Goal: Check status: Check status

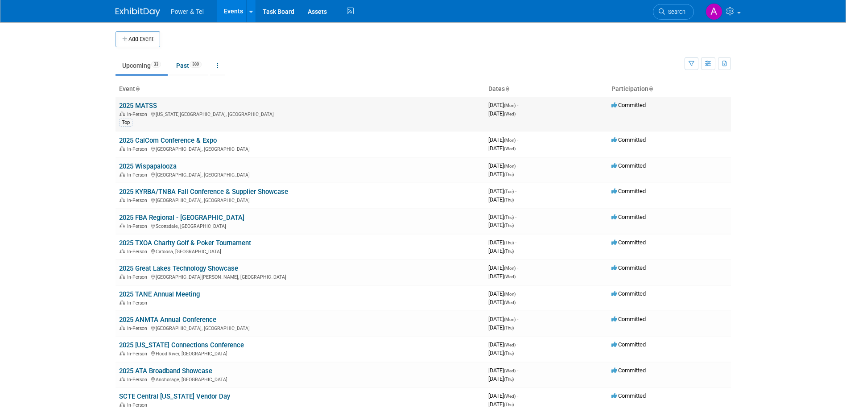
click at [139, 105] on link "2025 MATSS" at bounding box center [138, 106] width 38 height 8
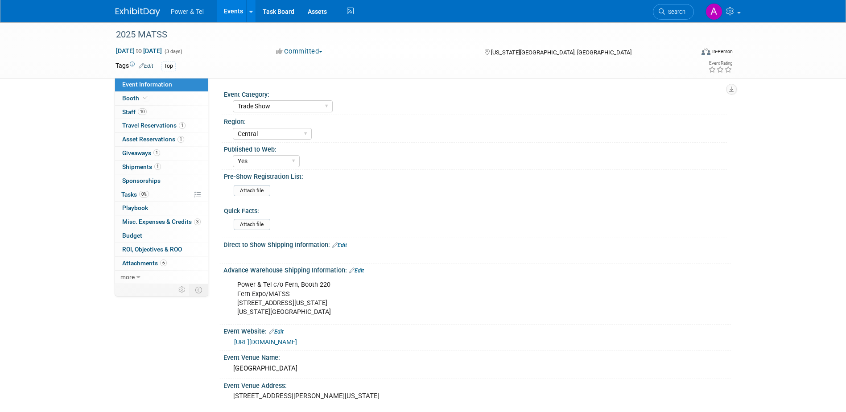
select select "Trade Show"
select select "Central"
select select "Yes"
click at [168, 101] on link "Booth" at bounding box center [161, 98] width 93 height 13
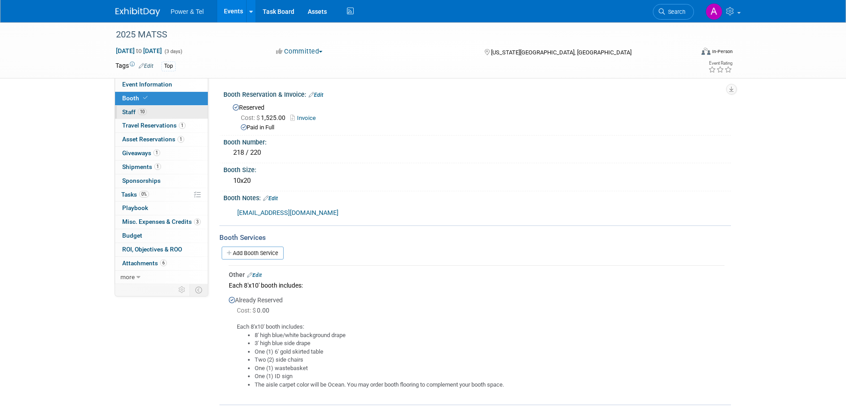
click at [167, 114] on link "10 Staff 10" at bounding box center [161, 112] width 93 height 13
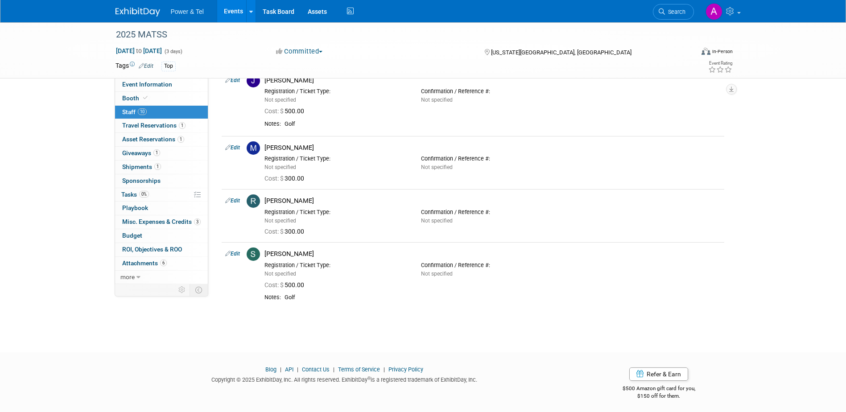
scroll to position [392, 0]
click at [170, 93] on link "Booth" at bounding box center [161, 98] width 93 height 13
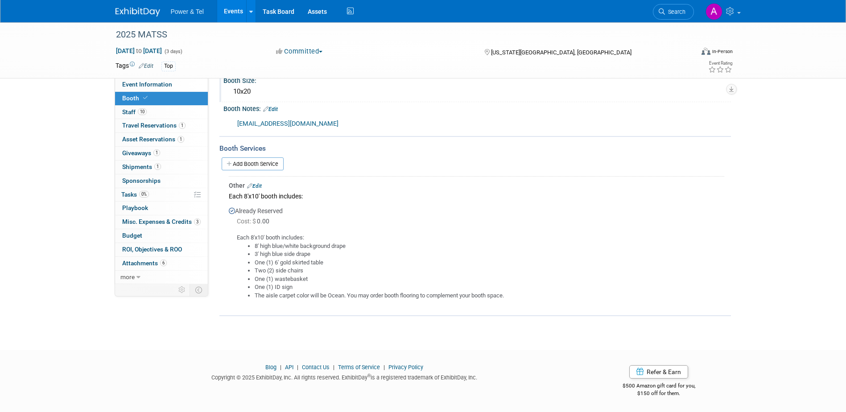
scroll to position [0, 0]
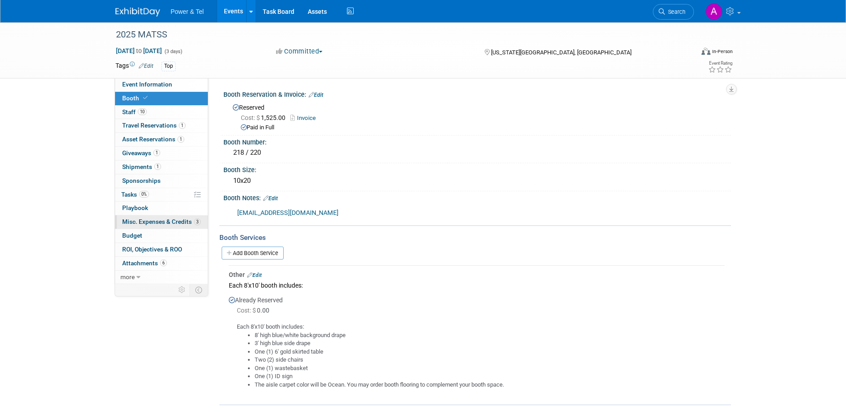
click at [168, 221] on span "Misc. Expenses & Credits 3" at bounding box center [161, 221] width 78 height 7
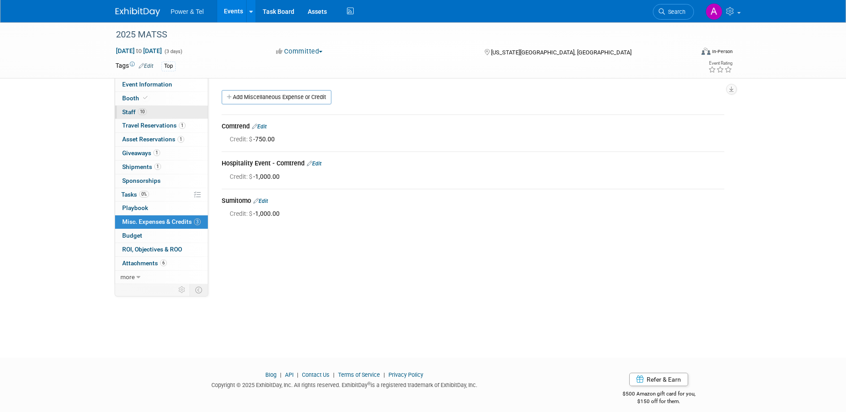
click at [158, 112] on link "10 Staff 10" at bounding box center [161, 112] width 93 height 13
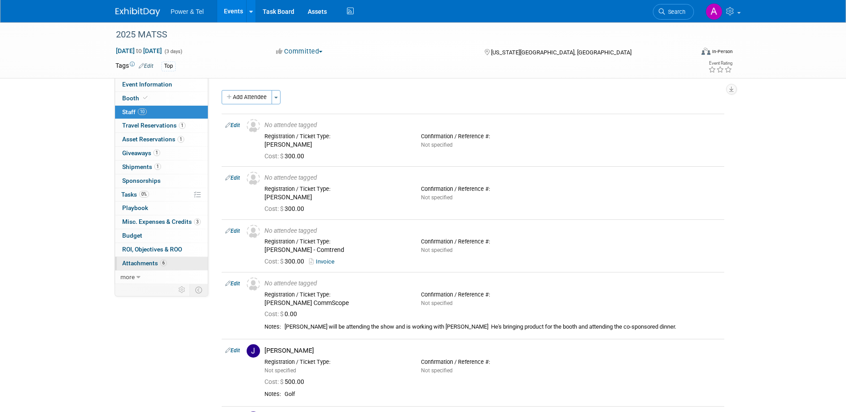
click at [137, 260] on span "Attachments 6" at bounding box center [144, 263] width 45 height 7
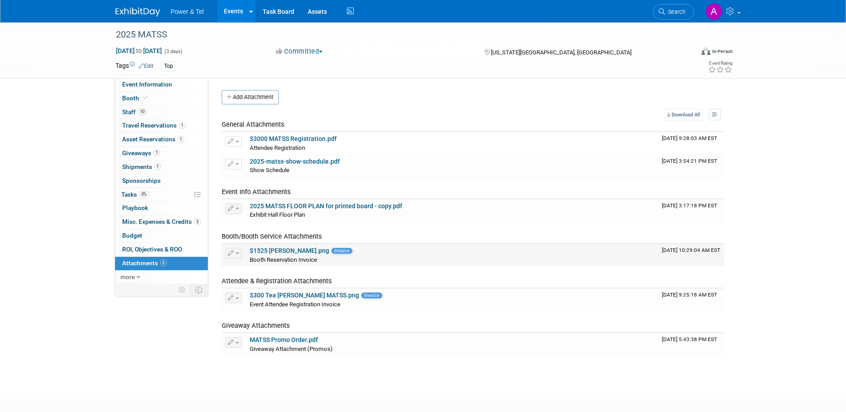
click at [275, 248] on link "$1525 [PERSON_NAME].png" at bounding box center [289, 250] width 79 height 7
click at [128, 111] on span "Staff 10" at bounding box center [134, 111] width 25 height 7
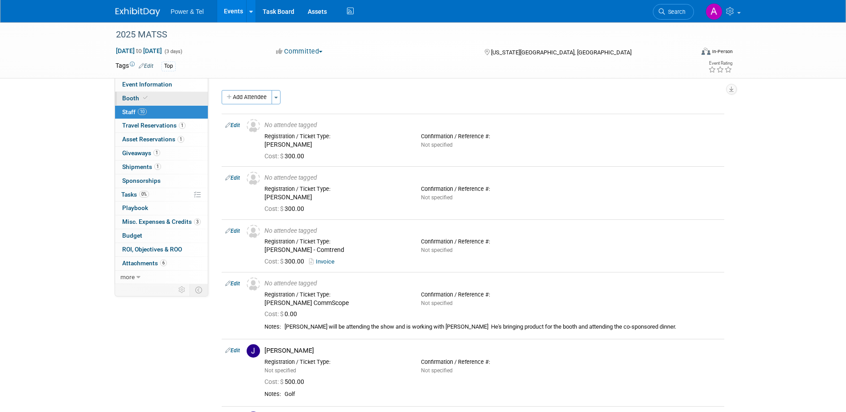
click at [164, 96] on link "Booth" at bounding box center [161, 98] width 93 height 13
